Goal: Task Accomplishment & Management: Manage account settings

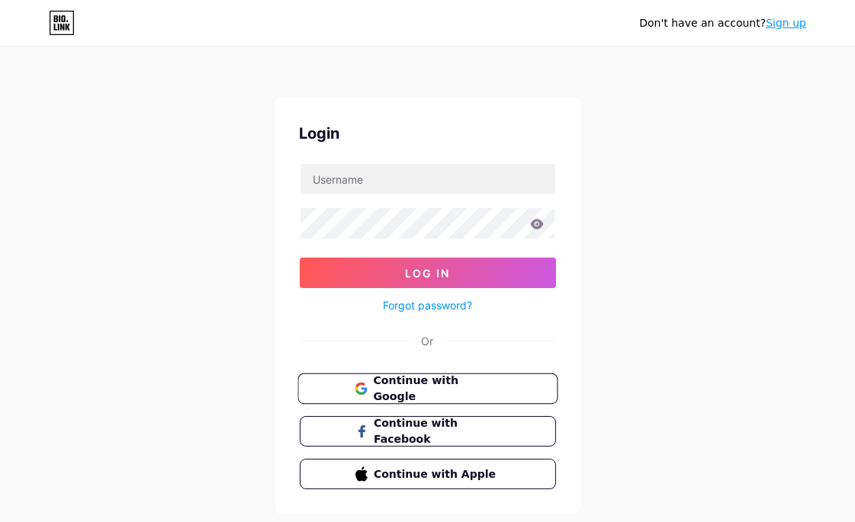
click at [422, 381] on span "Continue with Google" at bounding box center [436, 389] width 127 height 33
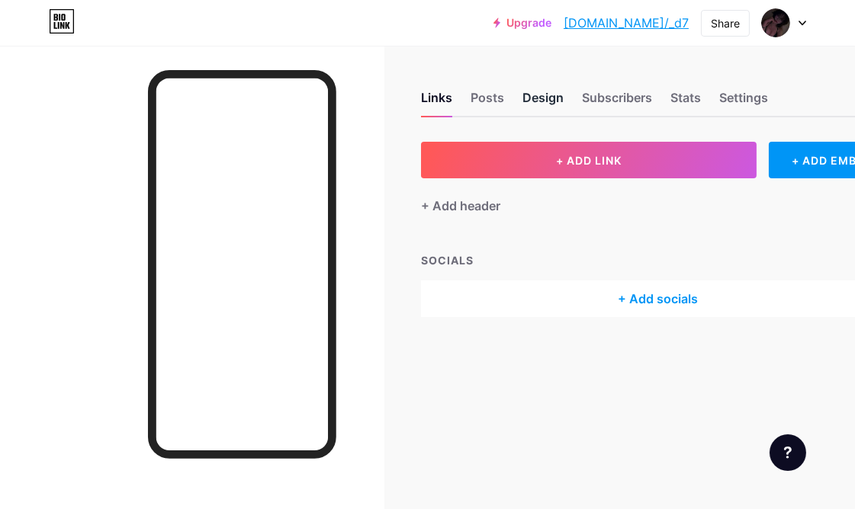
click at [534, 108] on div "Design" at bounding box center [542, 101] width 41 height 27
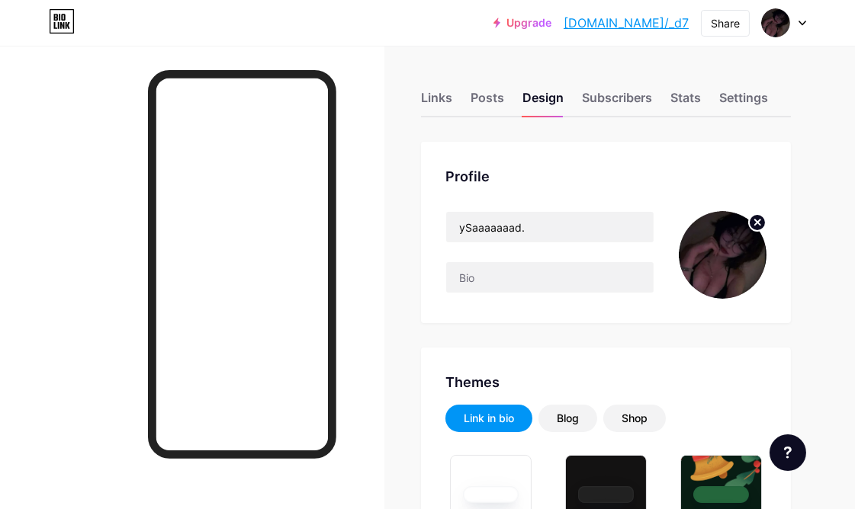
click at [752, 224] on circle at bounding box center [757, 222] width 17 height 17
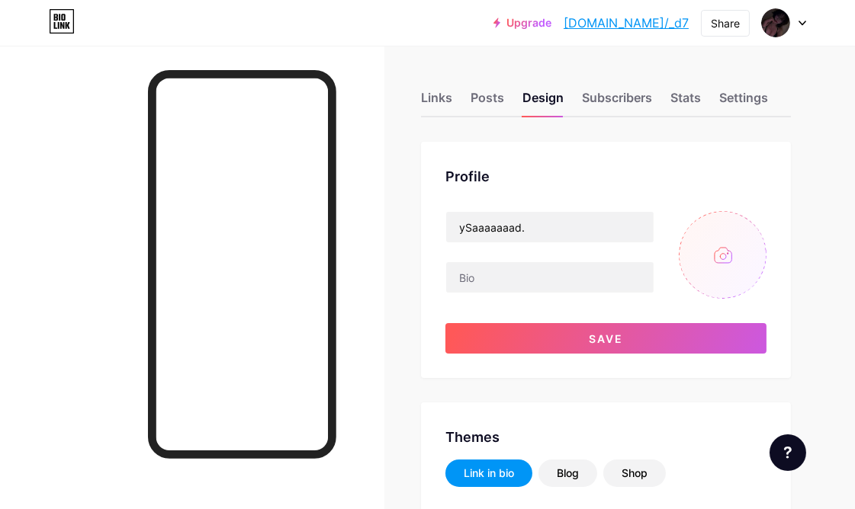
click at [725, 238] on input "file" at bounding box center [723, 255] width 88 height 88
type input "C:\fakepath\a_0d29adbe90f2c278cae332db1bc941fa.gif"
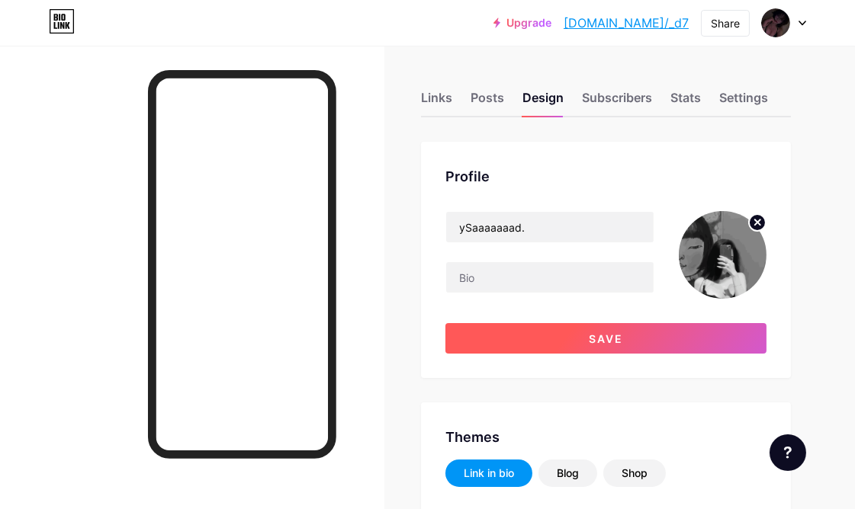
click at [606, 326] on button "Save" at bounding box center [605, 338] width 321 height 30
type input "#ffffff"
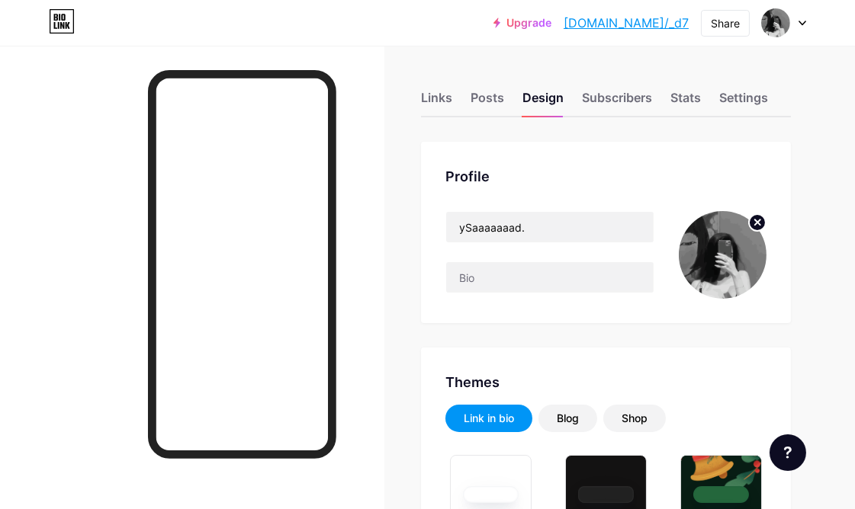
click at [650, 18] on link "[DOMAIN_NAME]/_d7" at bounding box center [625, 23] width 125 height 18
